Goal: Transaction & Acquisition: Subscribe to service/newsletter

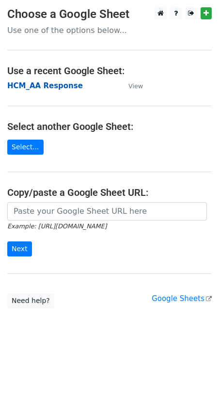
click at [46, 90] on strong "HCM_AA Response" at bounding box center [45, 85] width 76 height 9
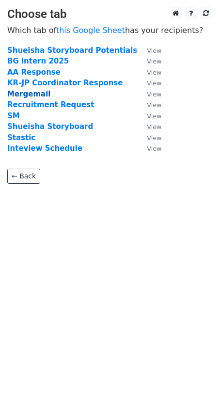
click at [13, 94] on strong "Mergemail" at bounding box center [28, 94] width 43 height 9
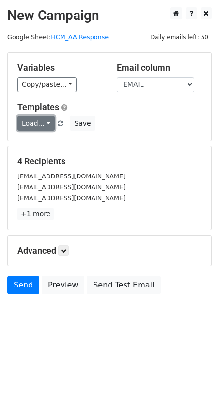
click at [43, 123] on link "Load..." at bounding box center [35, 123] width 37 height 15
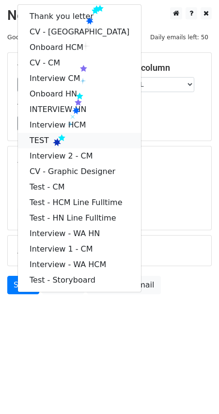
click at [52, 139] on link "TEST" at bounding box center [79, 141] width 123 height 16
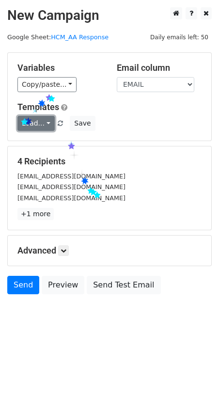
click at [34, 116] on link "Load..." at bounding box center [35, 123] width 37 height 15
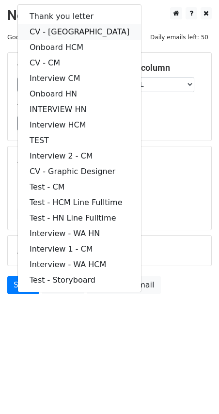
click at [51, 27] on link "CV - WA" at bounding box center [79, 32] width 123 height 16
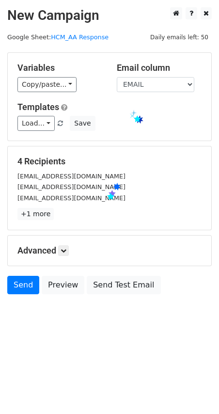
click at [135, 115] on div "Templates Load... Thank you letter CV - WA Onboard HCM CV - CM Interview CM Onb…" at bounding box center [109, 117] width 199 height 30
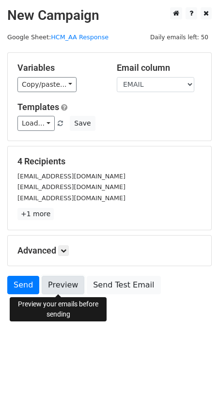
click at [54, 288] on link "Preview" at bounding box center [63, 285] width 43 height 18
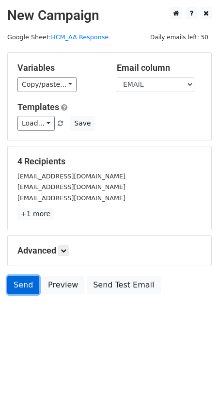
click at [20, 290] on link "Send" at bounding box center [23, 285] width 32 height 18
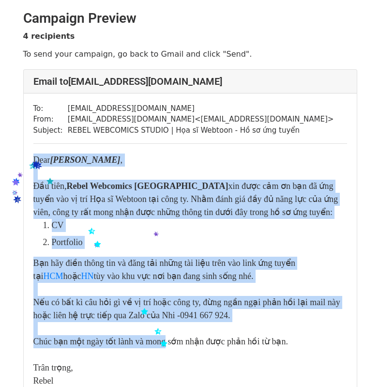
drag, startPoint x: 33, startPoint y: 160, endPoint x: 164, endPoint y: 343, distance: 224.6
click at [163, 342] on div "Dear Huỳnh Thúy Ngân , Đầu tiên, Rebel Webcomics Việt Nam xin được cảm ơn bạn đ…" at bounding box center [190, 271] width 314 height 234
click at [232, 310] on div "Nếu có bất kì câu hỏi gì về vị trí hoặc công ty, đừng ngần ngại phản hồi lại ma…" at bounding box center [190, 309] width 314 height 26
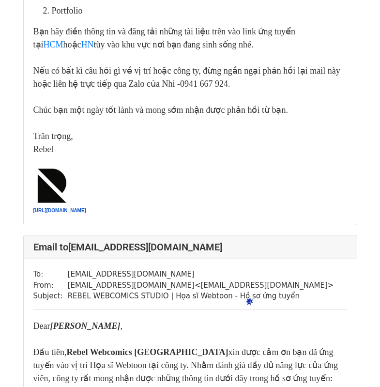
scroll to position [1011, 0]
